Goal: Task Accomplishment & Management: Use online tool/utility

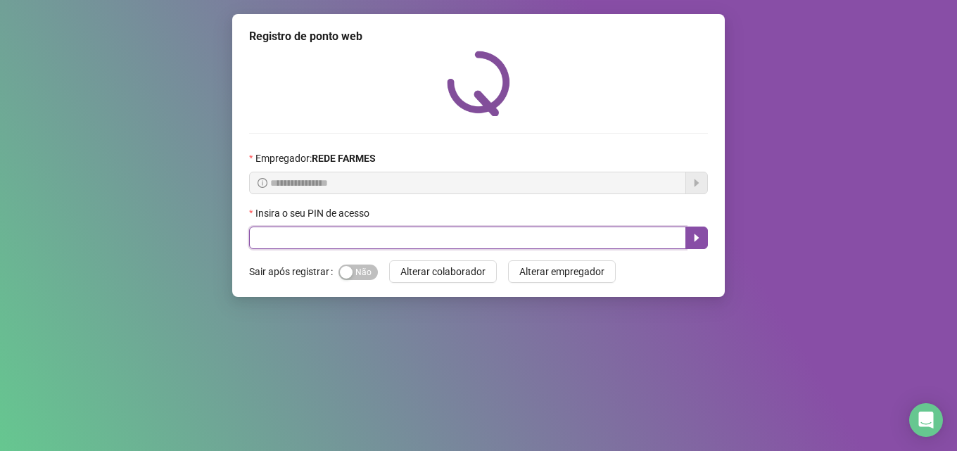
click at [326, 227] on input "text" at bounding box center [467, 238] width 437 height 23
type input "*****"
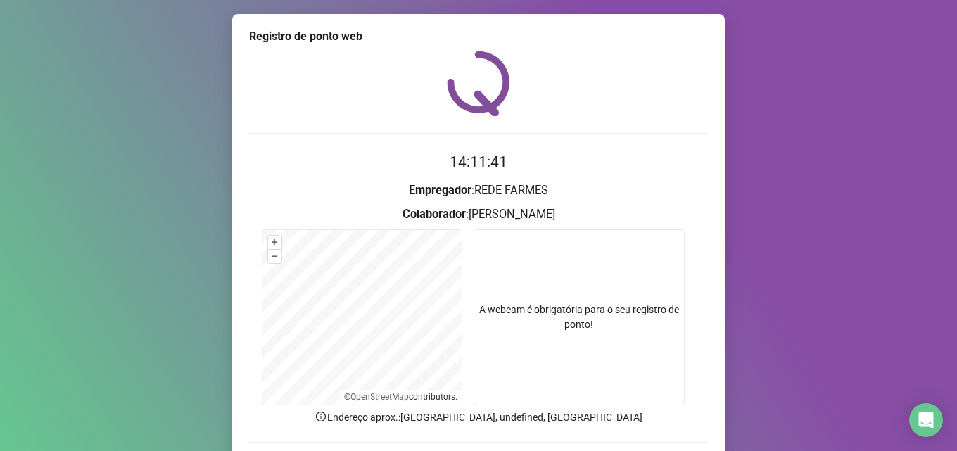
scroll to position [99, 0]
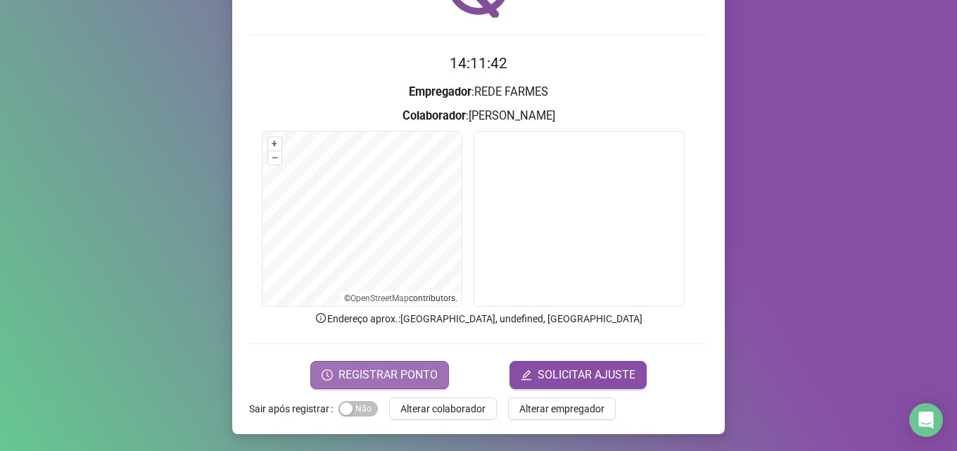
click at [384, 376] on span "REGISTRAR PONTO" at bounding box center [388, 375] width 99 height 17
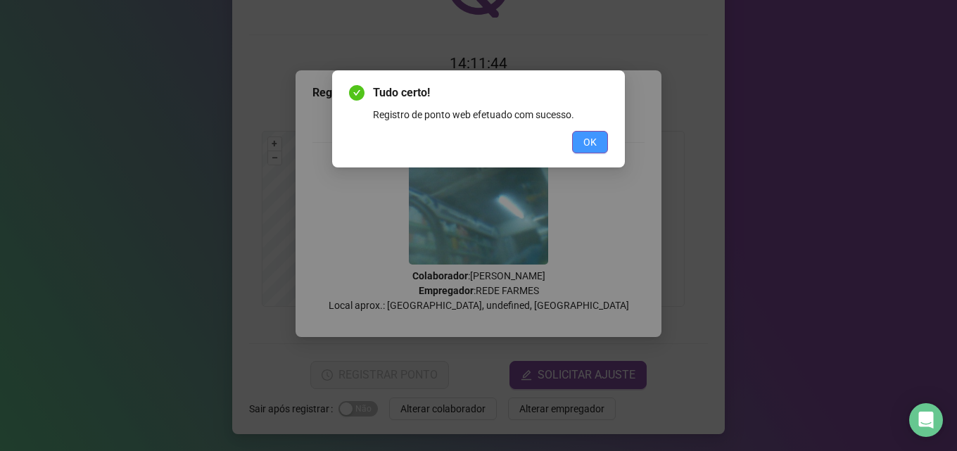
click at [591, 140] on span "OK" at bounding box center [590, 141] width 13 height 15
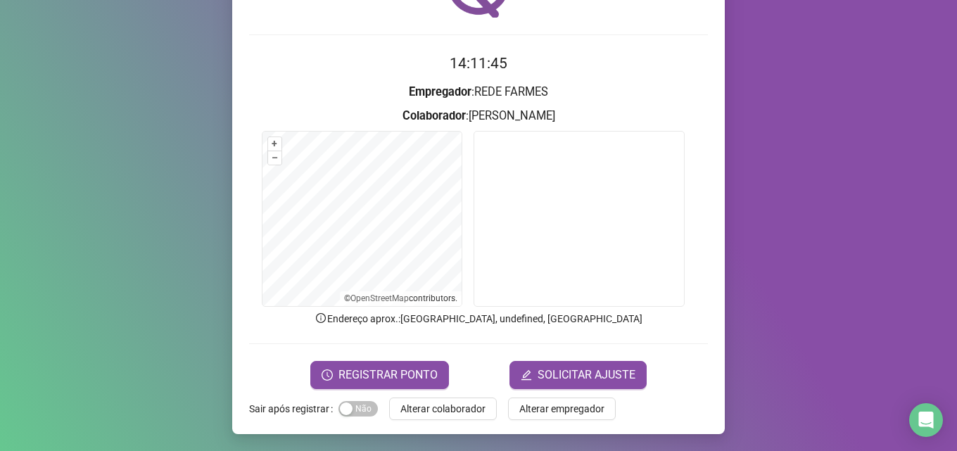
click at [463, 406] on span "Alterar colaborador" at bounding box center [443, 408] width 85 height 15
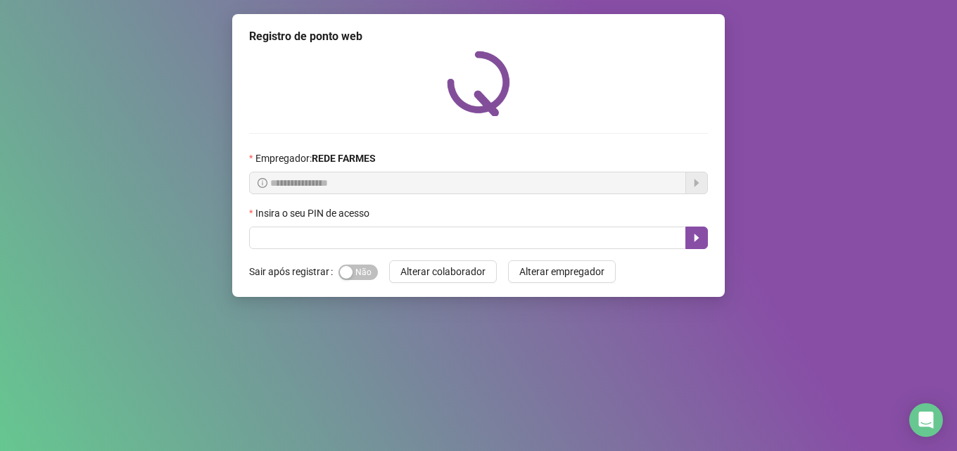
scroll to position [0, 0]
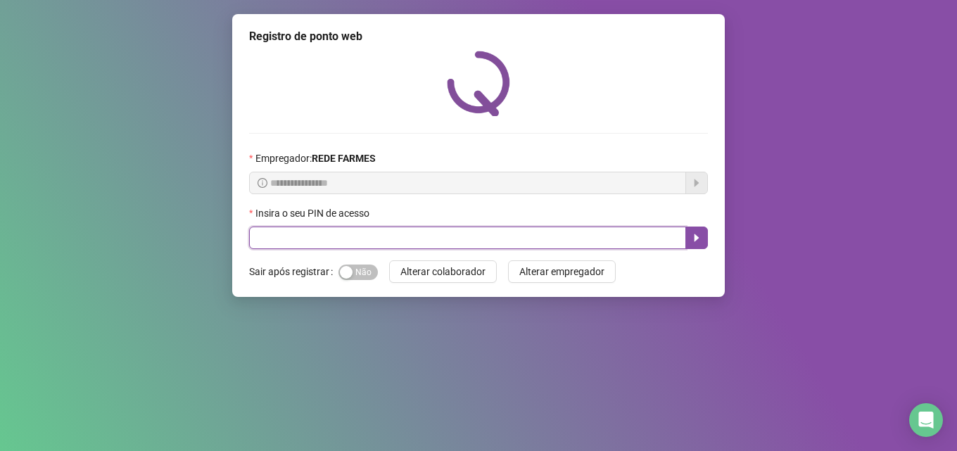
click at [401, 245] on input "text" at bounding box center [467, 238] width 437 height 23
click at [342, 239] on input "text" at bounding box center [467, 238] width 437 height 23
type input "*****"
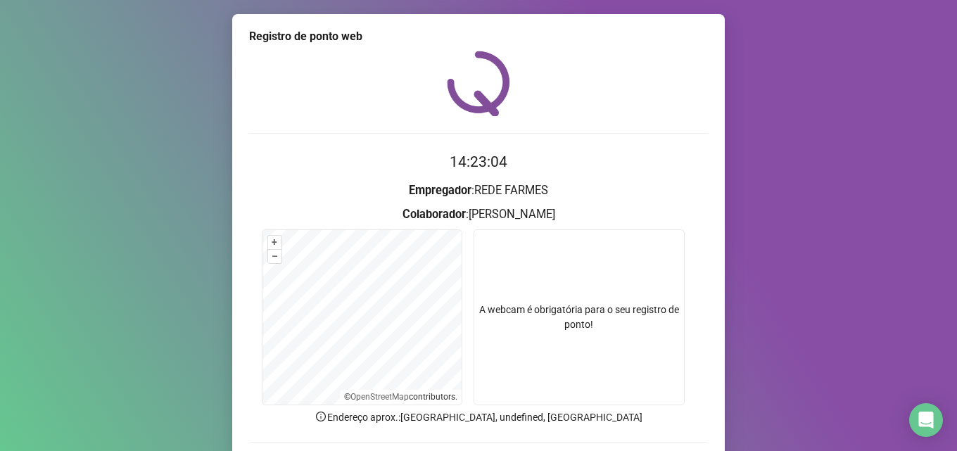
scroll to position [99, 0]
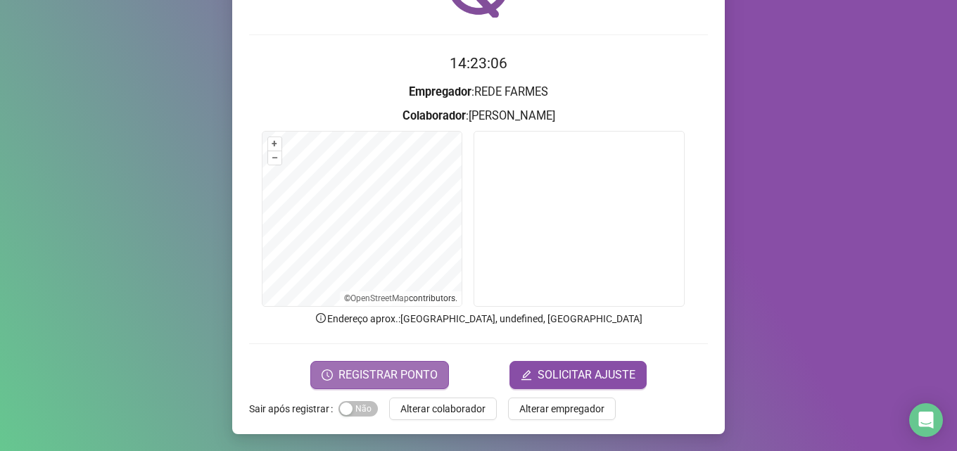
click at [370, 381] on span "REGISTRAR PONTO" at bounding box center [388, 375] width 99 height 17
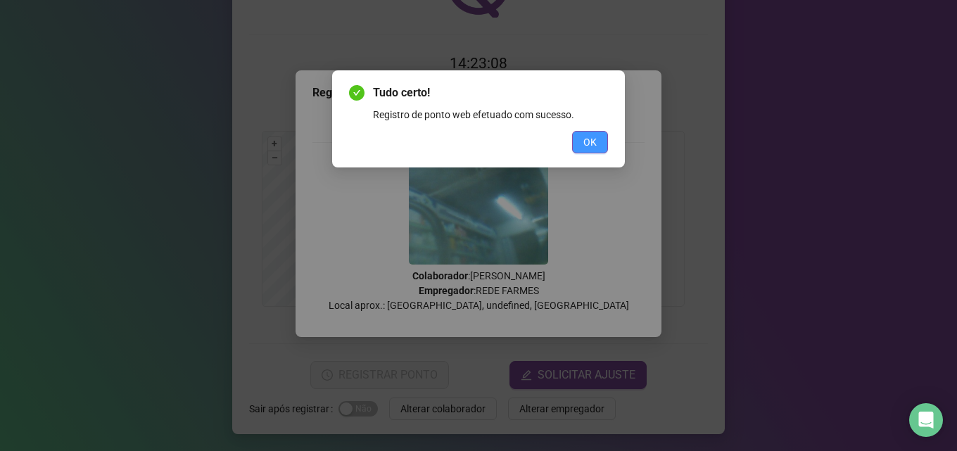
click at [586, 139] on span "OK" at bounding box center [590, 141] width 13 height 15
